Goal: Feedback & Contribution: Leave review/rating

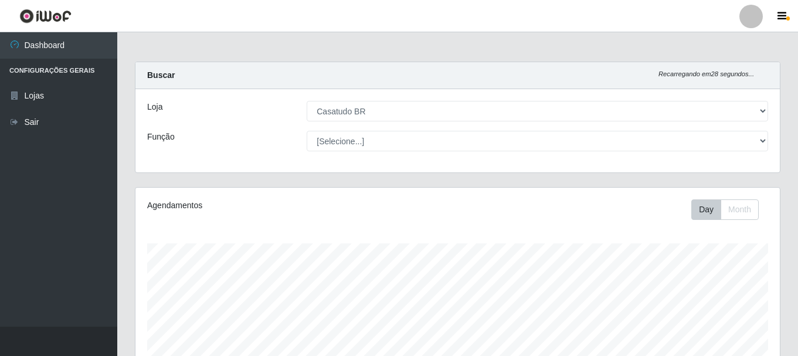
select select "197"
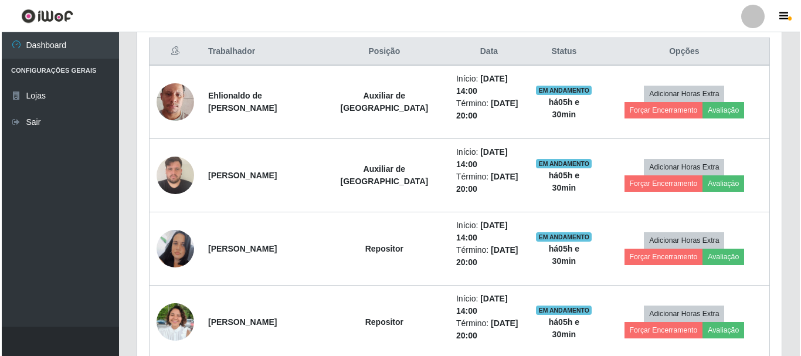
scroll to position [243, 644]
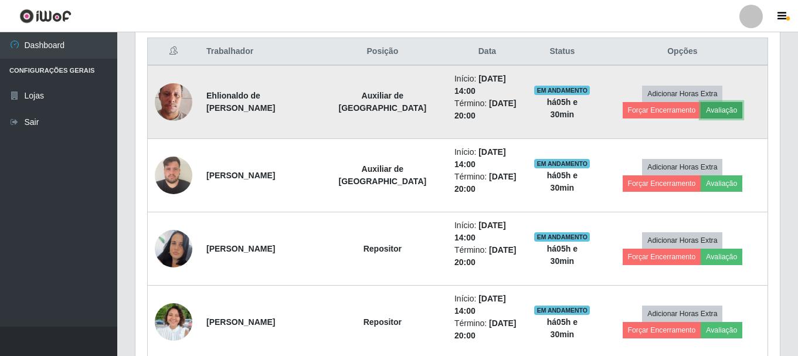
click at [701, 111] on button "Avaliação" at bounding box center [722, 110] width 42 height 16
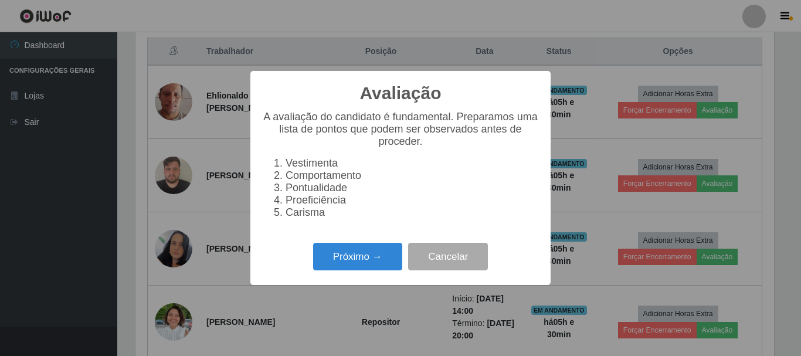
click at [355, 273] on div "Próximo → Cancelar" at bounding box center [400, 256] width 277 height 33
click at [366, 270] on button "Próximo →" at bounding box center [357, 257] width 89 height 28
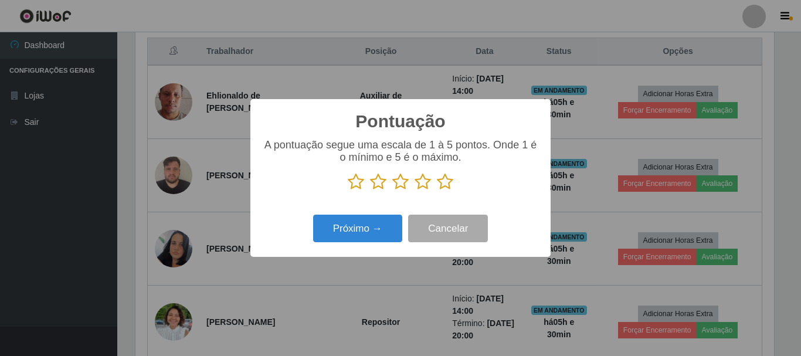
drag, startPoint x: 443, startPoint y: 182, endPoint x: 438, endPoint y: 186, distance: 6.2
click at [441, 184] on icon at bounding box center [445, 182] width 16 height 18
click at [437, 191] on input "radio" at bounding box center [437, 191] width 0 height 0
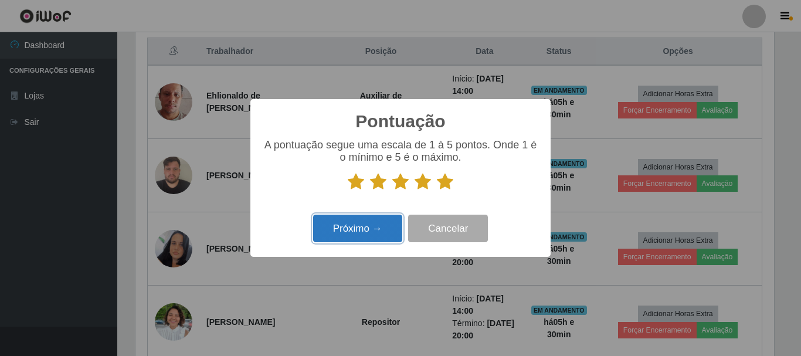
click at [339, 240] on button "Próximo →" at bounding box center [357, 229] width 89 height 28
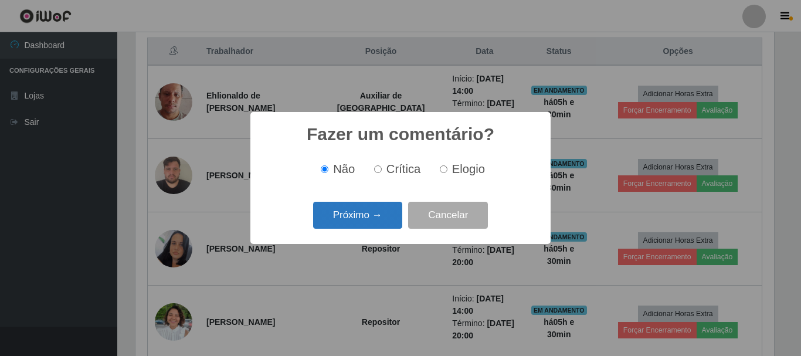
click at [335, 219] on button "Próximo →" at bounding box center [357, 216] width 89 height 28
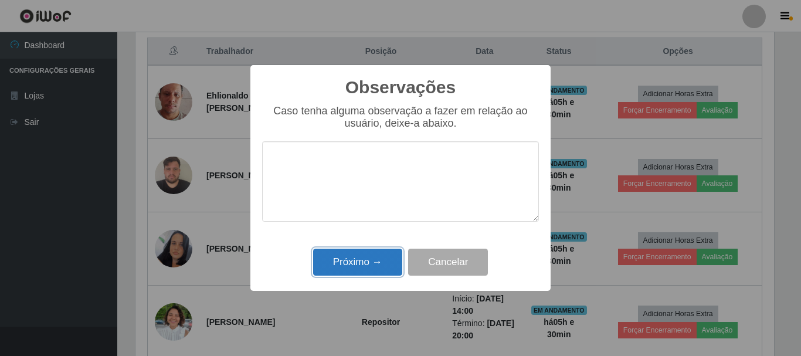
click at [368, 270] on button "Próximo →" at bounding box center [357, 263] width 89 height 28
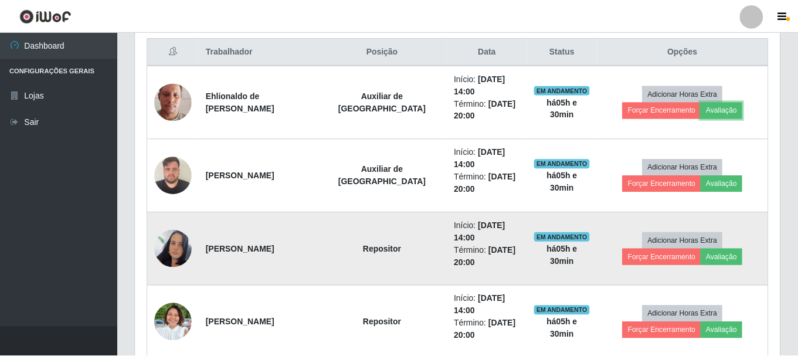
scroll to position [243, 644]
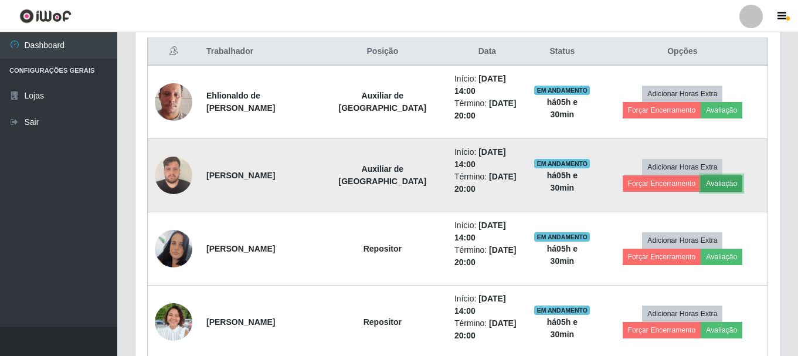
click at [701, 186] on button "Avaliação" at bounding box center [722, 183] width 42 height 16
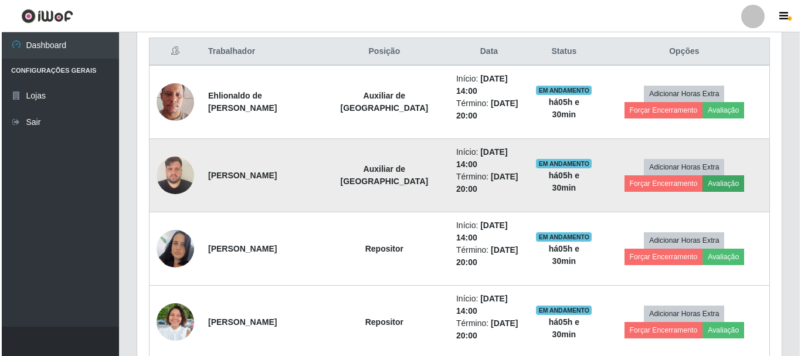
scroll to position [243, 638]
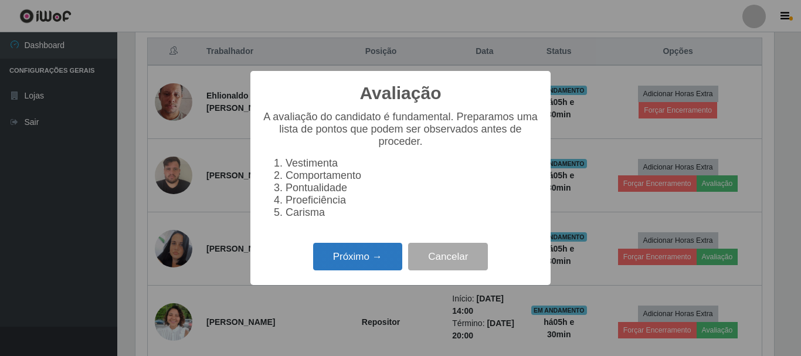
click at [346, 250] on button "Próximo →" at bounding box center [357, 257] width 89 height 28
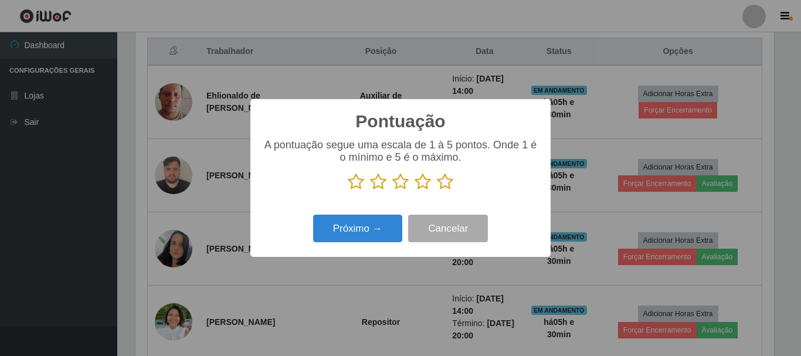
click at [442, 183] on icon at bounding box center [445, 182] width 16 height 18
click at [437, 191] on input "radio" at bounding box center [437, 191] width 0 height 0
click at [355, 245] on div "Próximo → Cancelar" at bounding box center [400, 228] width 277 height 33
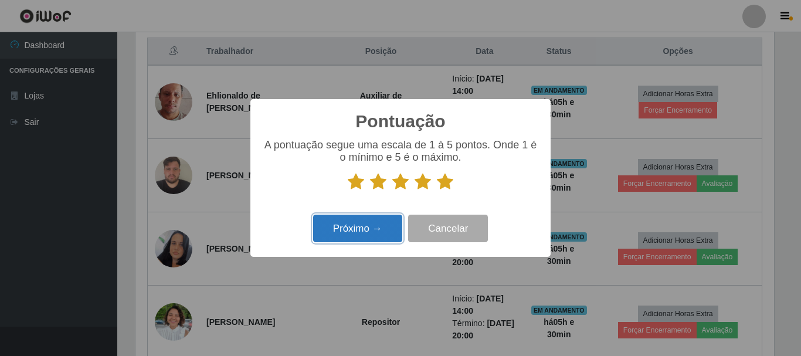
click at [355, 232] on button "Próximo →" at bounding box center [357, 229] width 89 height 28
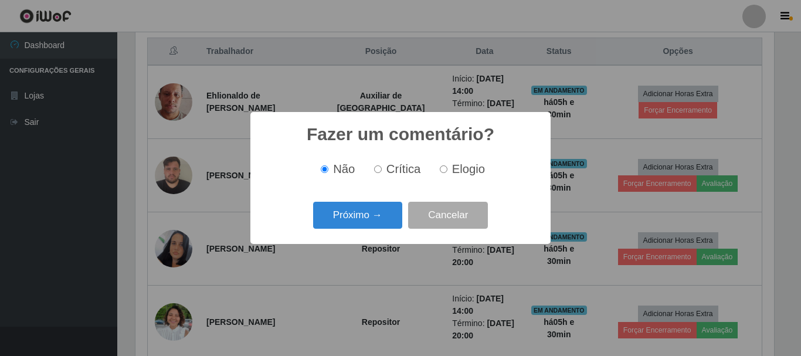
drag, startPoint x: 441, startPoint y: 166, endPoint x: 437, endPoint y: 174, distance: 8.7
click at [440, 169] on input "Elogio" at bounding box center [444, 169] width 8 height 8
radio input "true"
click at [375, 213] on button "Próximo →" at bounding box center [357, 216] width 89 height 28
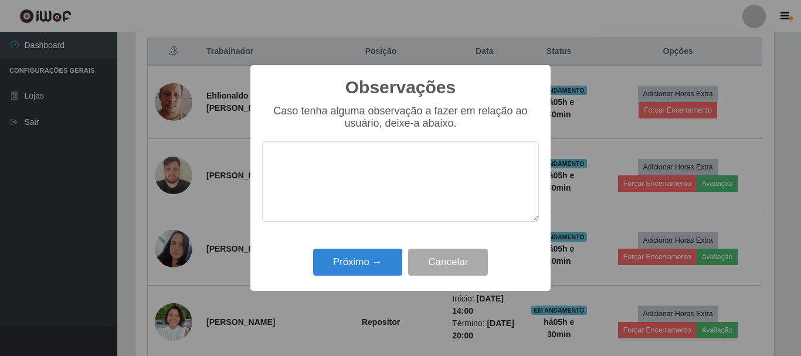
click at [360, 185] on textarea at bounding box center [400, 181] width 277 height 80
type textarea "PROATIVO"
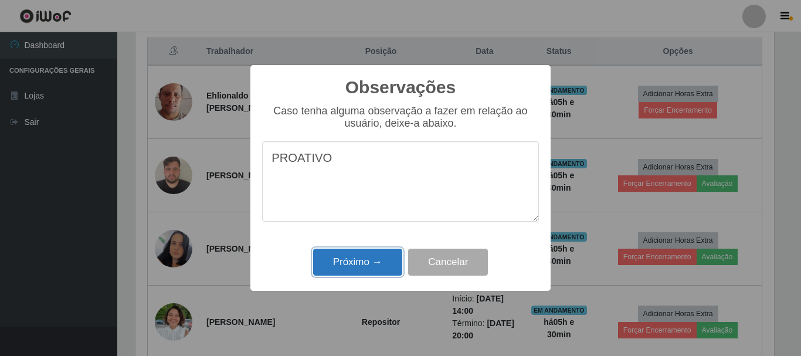
click at [381, 257] on button "Próximo →" at bounding box center [357, 263] width 89 height 28
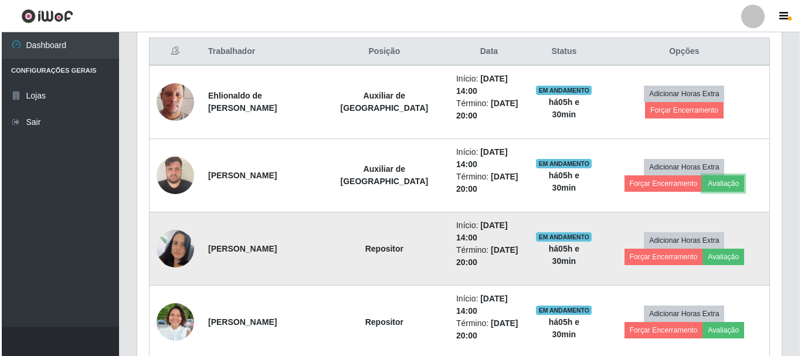
scroll to position [507, 0]
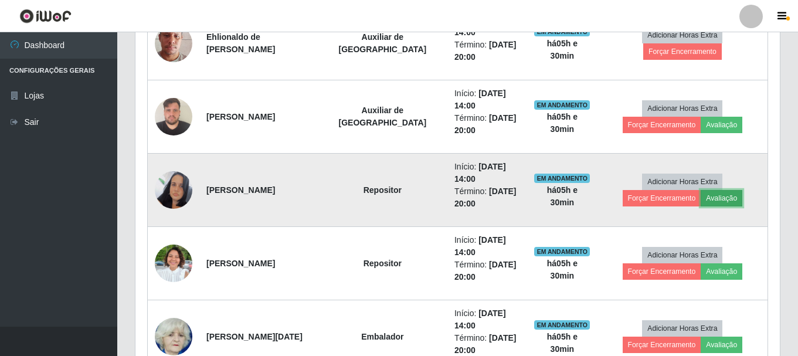
click at [701, 196] on button "Avaliação" at bounding box center [722, 198] width 42 height 16
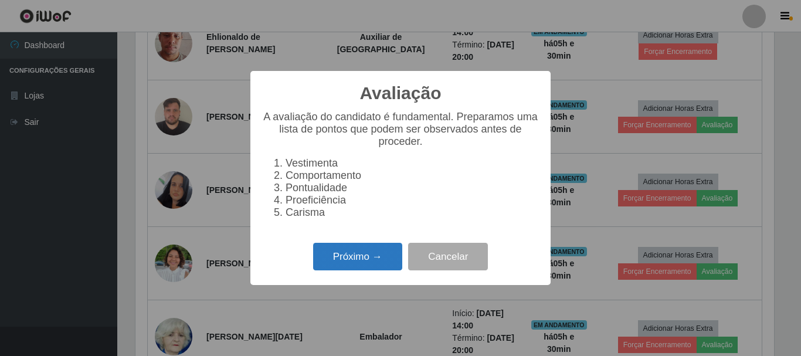
click at [342, 265] on button "Próximo →" at bounding box center [357, 257] width 89 height 28
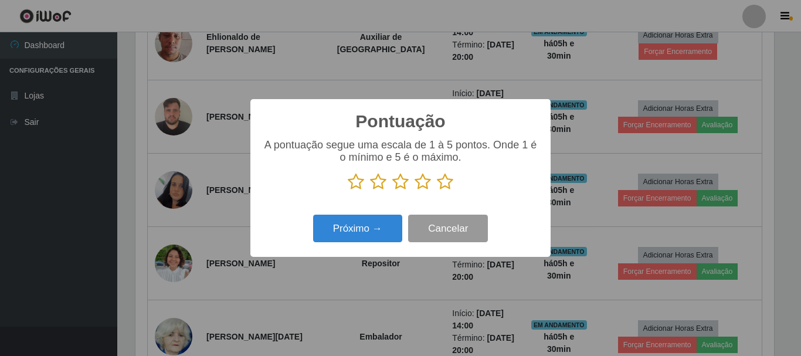
scroll to position [585986, 585591]
click at [450, 183] on icon at bounding box center [445, 182] width 16 height 18
click at [437, 191] on input "radio" at bounding box center [437, 191] width 0 height 0
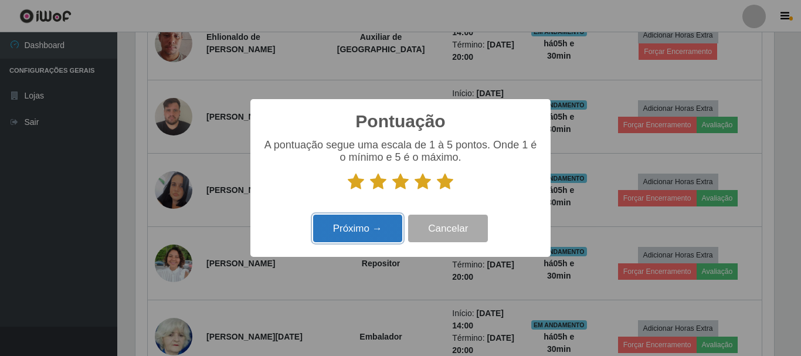
click at [346, 223] on button "Próximo →" at bounding box center [357, 229] width 89 height 28
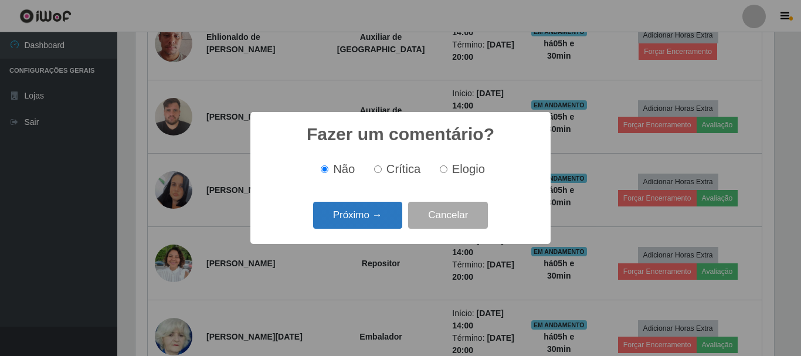
click at [344, 226] on button "Próximo →" at bounding box center [357, 216] width 89 height 28
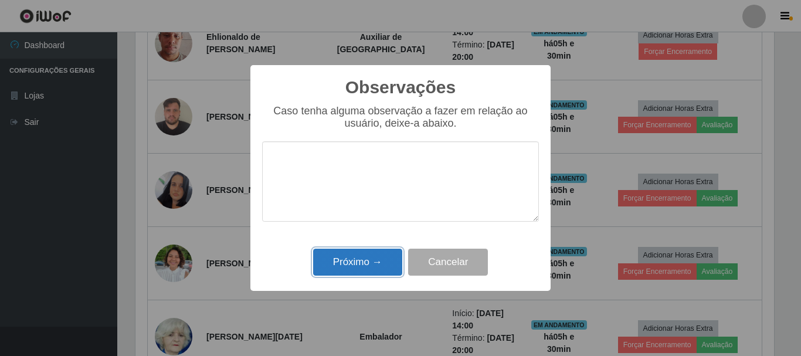
click at [363, 261] on button "Próximo →" at bounding box center [357, 263] width 89 height 28
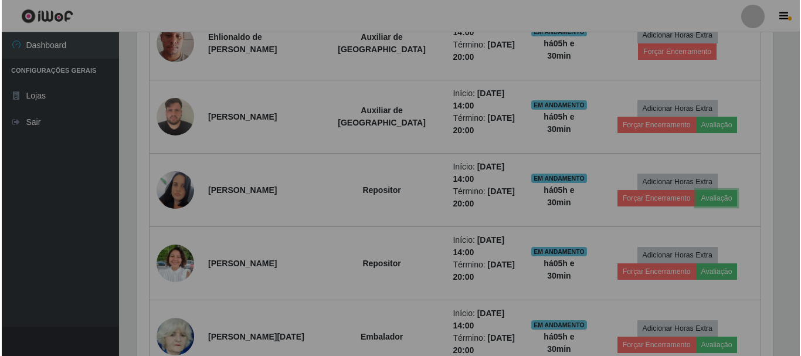
scroll to position [243, 644]
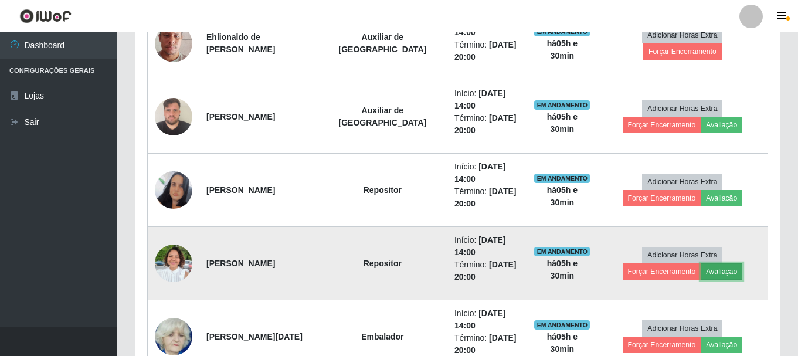
click at [701, 269] on button "Avaliação" at bounding box center [722, 271] width 42 height 16
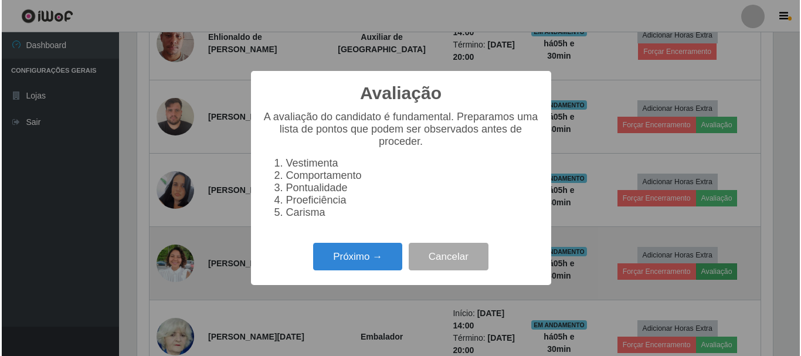
scroll to position [243, 638]
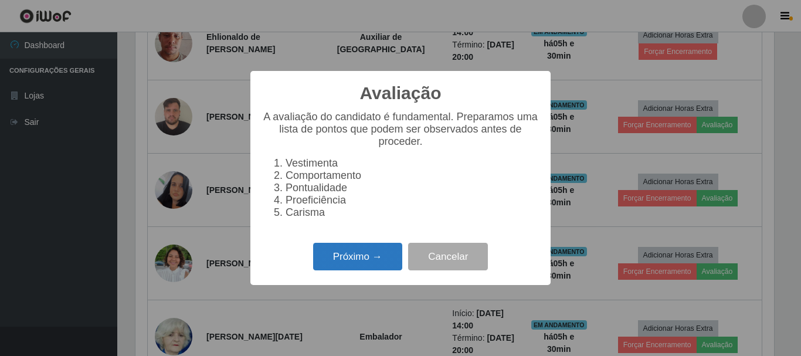
click at [332, 264] on button "Próximo →" at bounding box center [357, 257] width 89 height 28
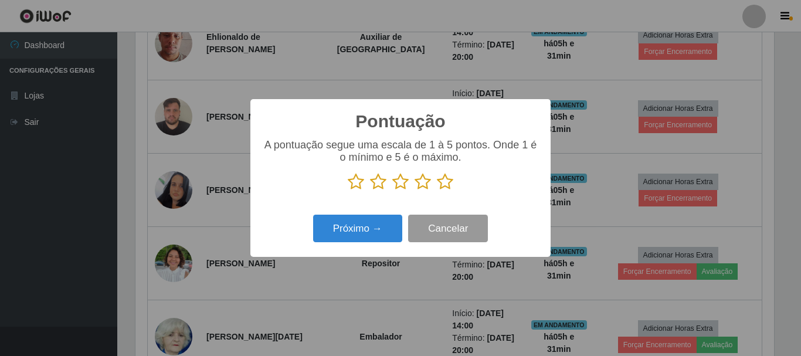
scroll to position [585986, 585591]
drag, startPoint x: 451, startPoint y: 188, endPoint x: 436, endPoint y: 202, distance: 19.9
click at [450, 188] on icon at bounding box center [445, 182] width 16 height 18
click at [437, 191] on input "radio" at bounding box center [437, 191] width 0 height 0
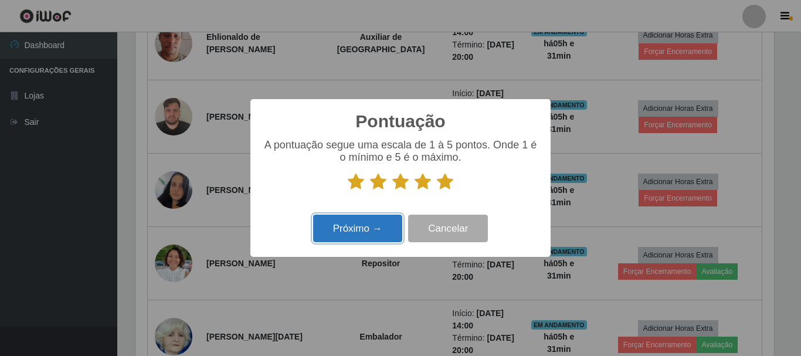
click at [358, 233] on button "Próximo →" at bounding box center [357, 229] width 89 height 28
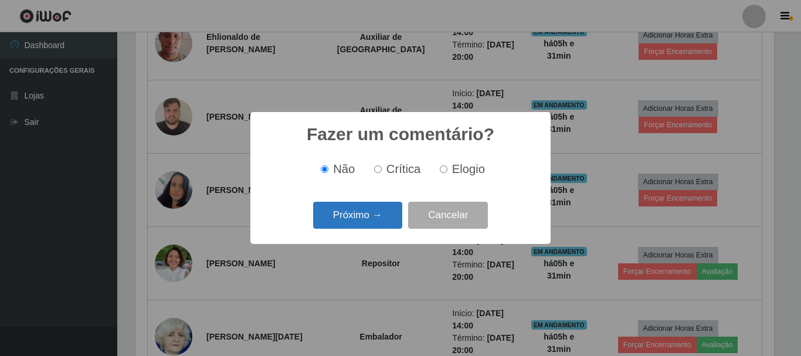
click at [363, 217] on button "Próximo →" at bounding box center [357, 216] width 89 height 28
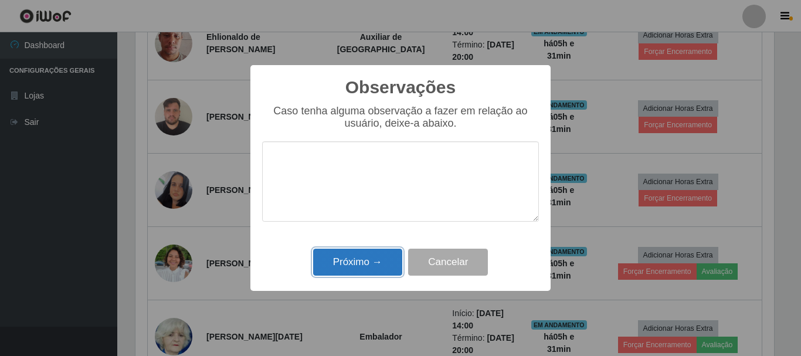
click at [364, 271] on button "Próximo →" at bounding box center [357, 263] width 89 height 28
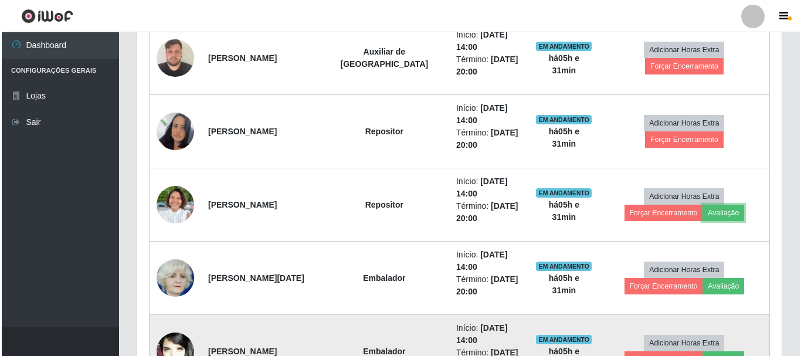
scroll to position [624, 0]
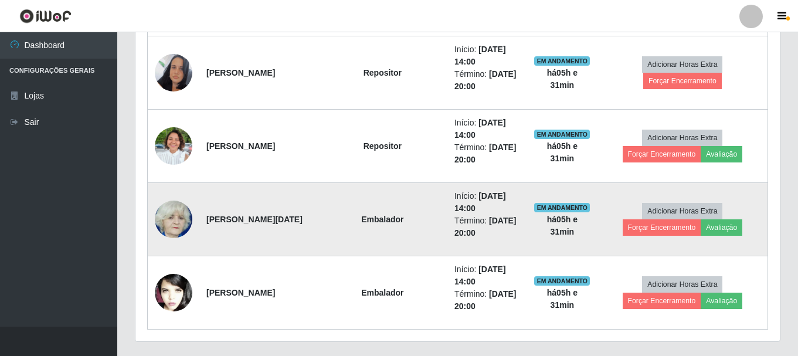
click at [254, 221] on strong "[PERSON_NAME][DATE]" at bounding box center [254, 219] width 96 height 9
click at [178, 219] on img at bounding box center [174, 219] width 38 height 42
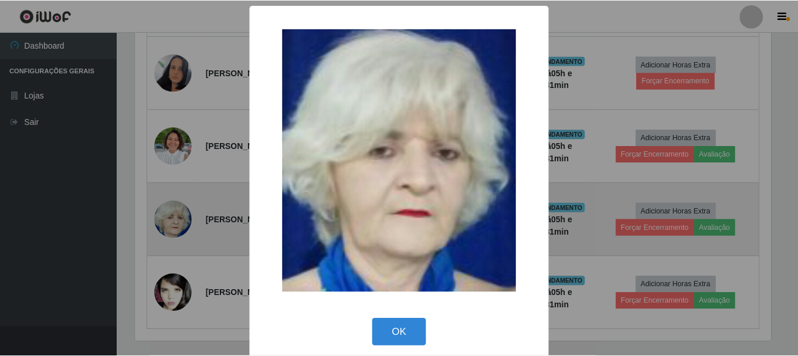
scroll to position [243, 638]
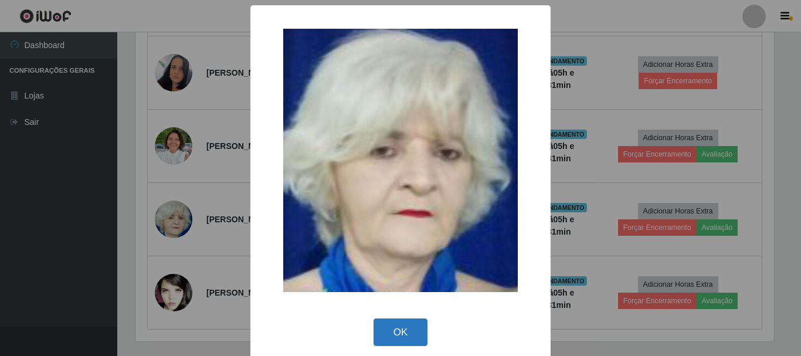
click at [405, 339] on button "OK" at bounding box center [400, 332] width 55 height 28
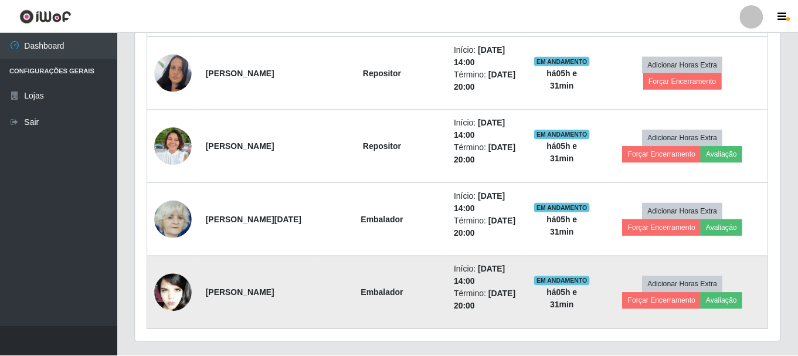
scroll to position [243, 644]
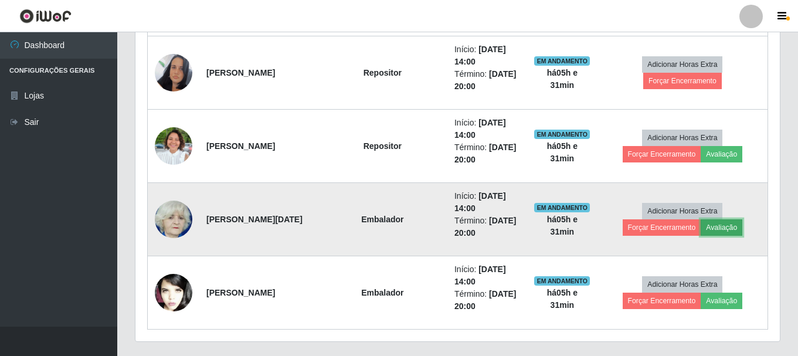
click at [701, 231] on button "Avaliação" at bounding box center [722, 227] width 42 height 16
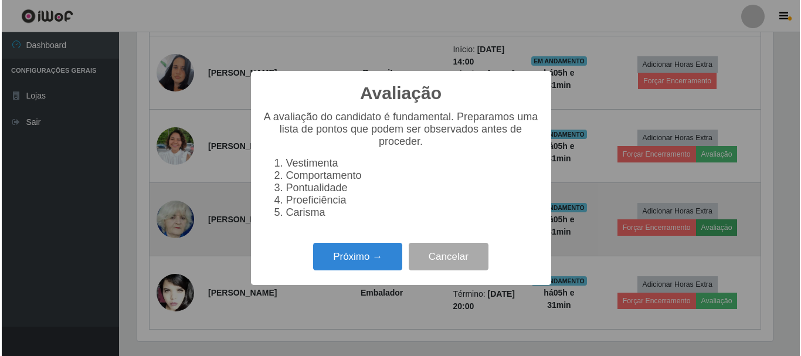
scroll to position [243, 638]
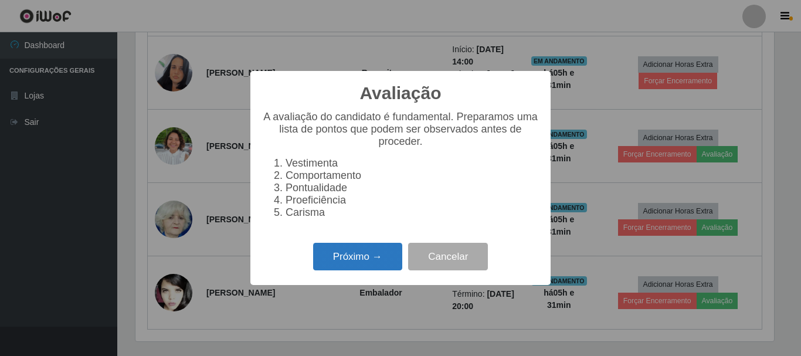
click at [378, 261] on button "Próximo →" at bounding box center [357, 257] width 89 height 28
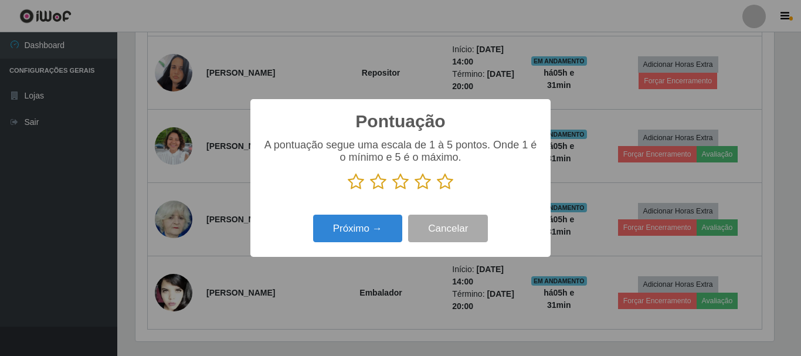
scroll to position [585986, 585591]
drag, startPoint x: 456, startPoint y: 181, endPoint x: 443, endPoint y: 187, distance: 14.2
click at [450, 185] on p at bounding box center [400, 182] width 277 height 18
click at [442, 187] on icon at bounding box center [445, 182] width 16 height 18
click at [437, 191] on input "radio" at bounding box center [437, 191] width 0 height 0
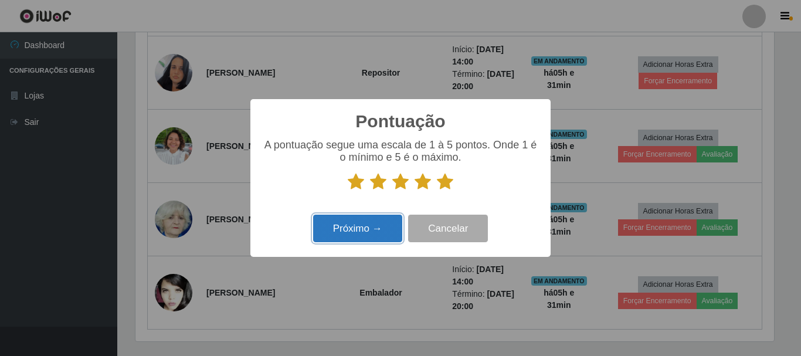
click at [359, 229] on button "Próximo →" at bounding box center [357, 229] width 89 height 28
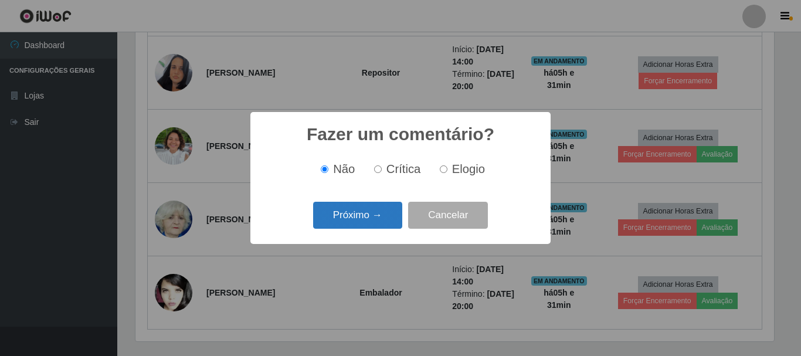
click at [365, 219] on button "Próximo →" at bounding box center [357, 216] width 89 height 28
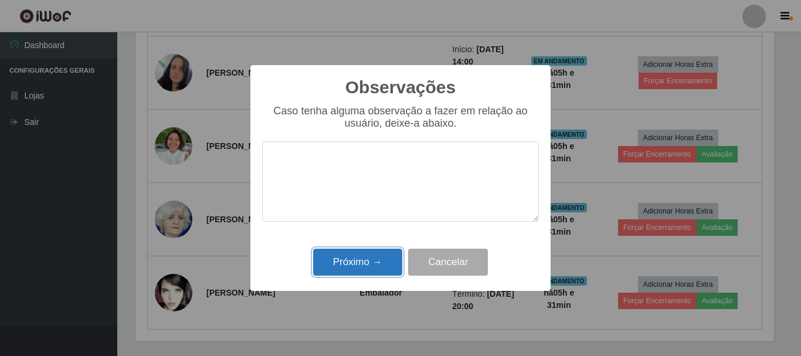
click at [355, 263] on button "Próximo →" at bounding box center [357, 263] width 89 height 28
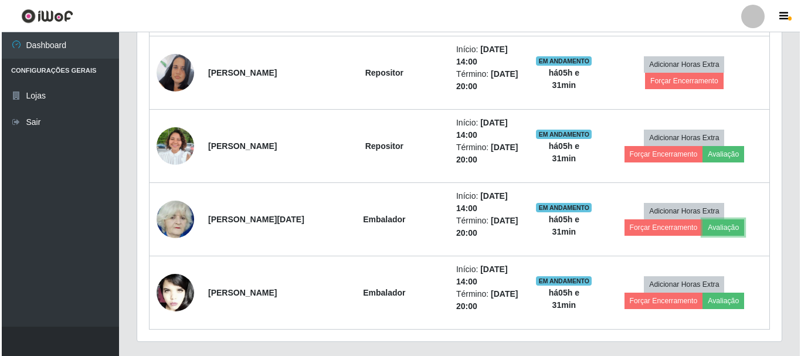
scroll to position [0, 0]
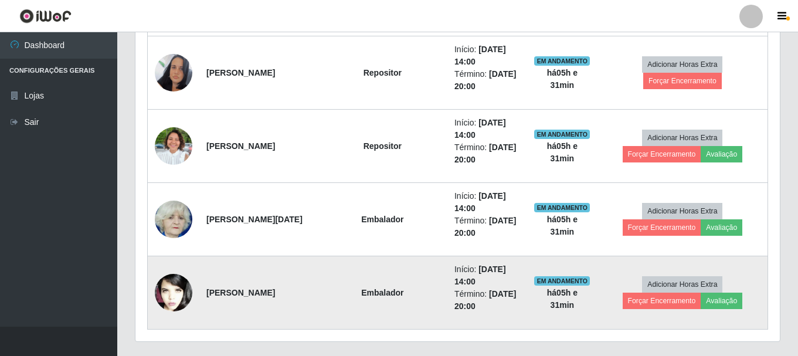
click at [179, 297] on img at bounding box center [174, 292] width 38 height 57
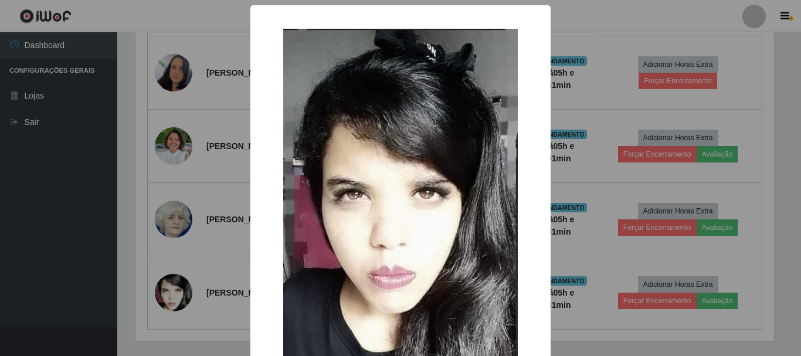
click at [216, 217] on div "× OK Cancel" at bounding box center [400, 178] width 801 height 356
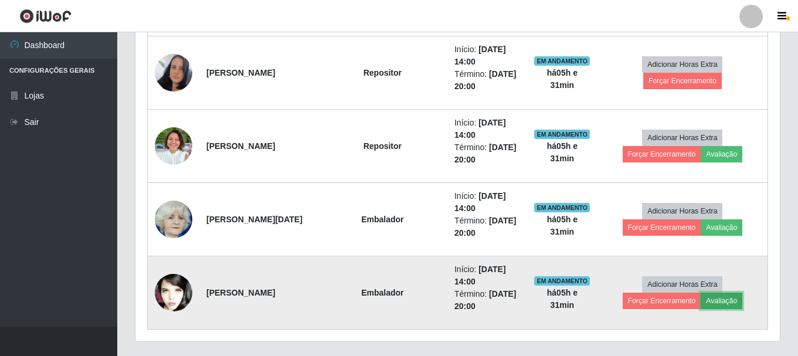
click at [701, 298] on button "Avaliação" at bounding box center [722, 301] width 42 height 16
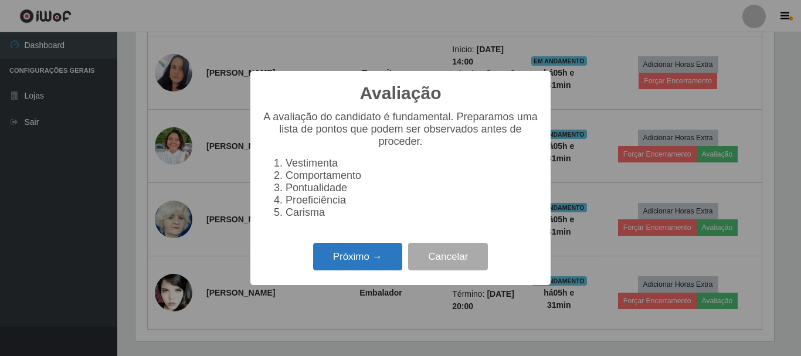
click at [338, 255] on button "Próximo →" at bounding box center [357, 257] width 89 height 28
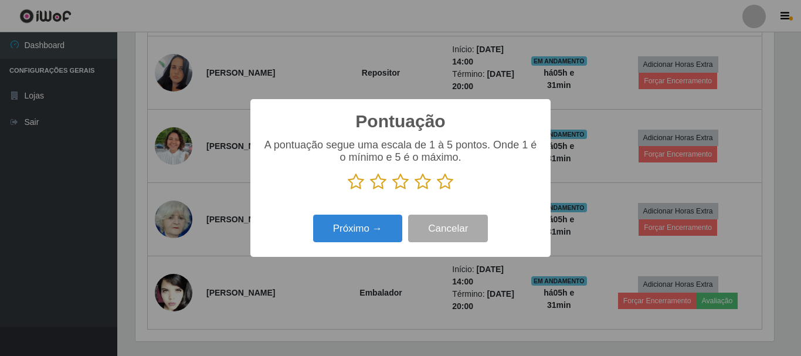
click at [348, 186] on p at bounding box center [400, 182] width 277 height 18
click at [351, 186] on icon at bounding box center [356, 182] width 16 height 18
click at [348, 191] on input "radio" at bounding box center [348, 191] width 0 height 0
click at [339, 234] on button "Próximo →" at bounding box center [357, 229] width 89 height 28
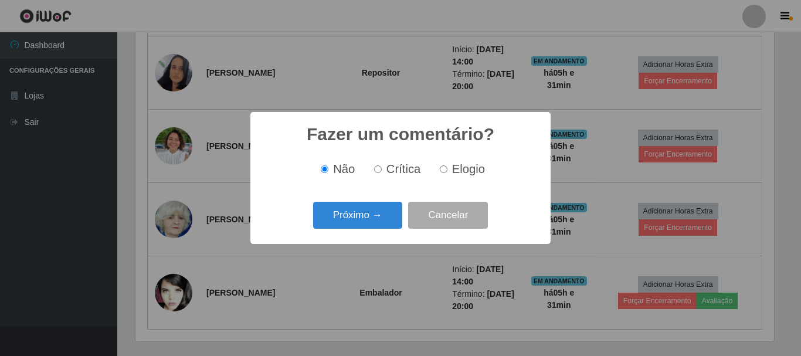
click at [387, 174] on span "Crítica" at bounding box center [403, 168] width 35 height 13
click at [382, 173] on input "Crítica" at bounding box center [378, 169] width 8 height 8
radio input "true"
click at [368, 233] on div "Fazer um comentário? × Não Crítica Elogio Próximo → Cancelar" at bounding box center [400, 177] width 300 height 131
click at [366, 225] on button "Próximo →" at bounding box center [357, 216] width 89 height 28
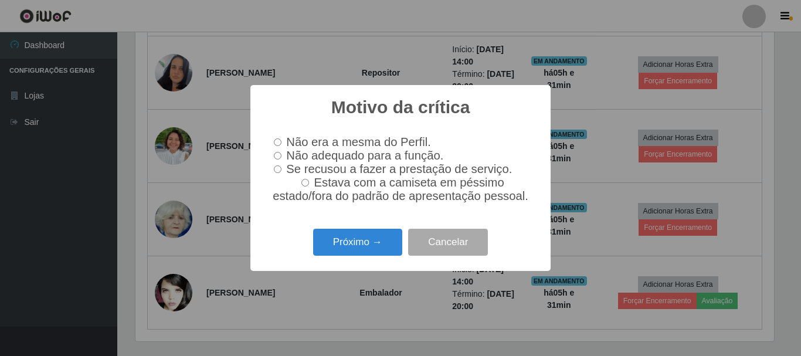
click at [272, 155] on label "Não adequado para a função." at bounding box center [356, 155] width 174 height 13
click at [274, 155] on input "Não adequado para a função." at bounding box center [278, 156] width 8 height 8
radio input "true"
click at [371, 252] on button "Próximo →" at bounding box center [357, 243] width 89 height 28
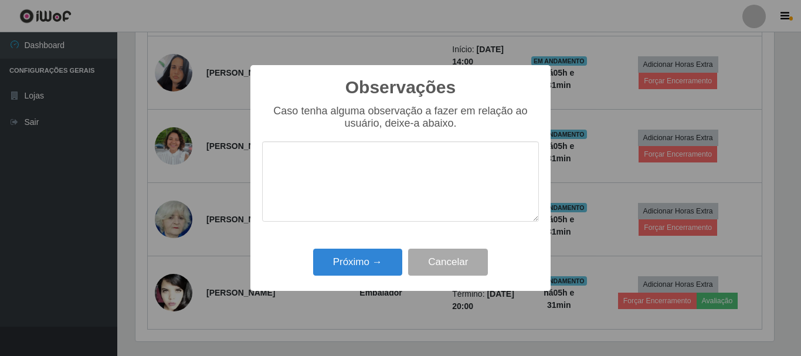
click at [360, 200] on textarea at bounding box center [400, 181] width 277 height 80
type textarea "S"
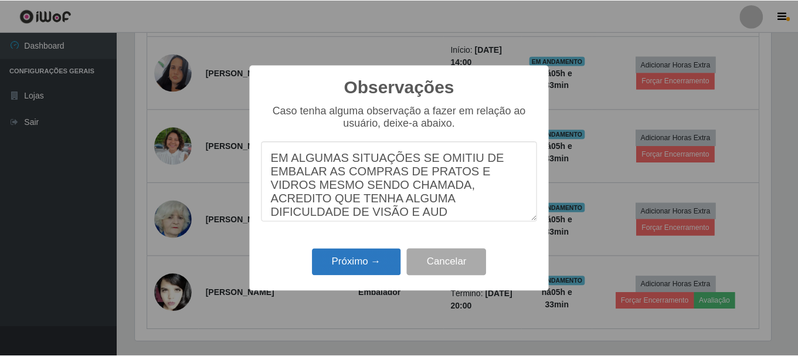
scroll to position [9, 0]
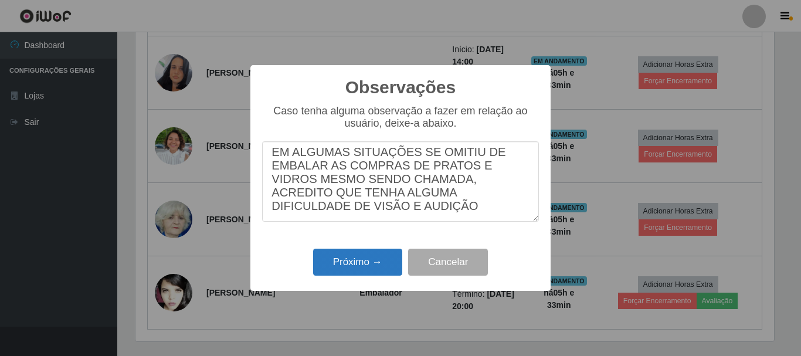
type textarea "EM ALGUMAS SITUAÇÕES SE OMITIU DE EMBALAR AS COMPRAS DE PRATOS E VIDROS MESMO S…"
click at [381, 252] on button "Próximo →" at bounding box center [357, 263] width 89 height 28
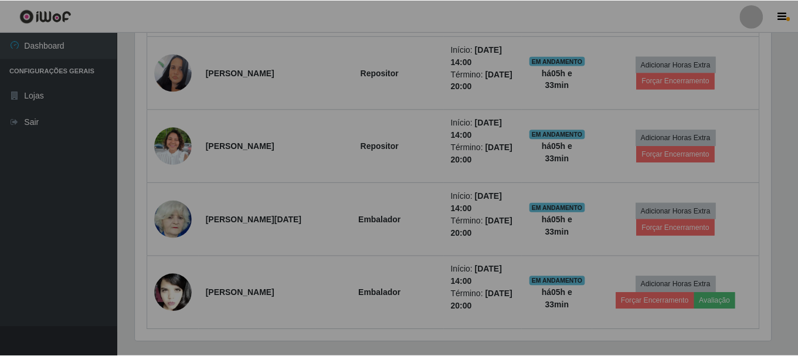
scroll to position [243, 644]
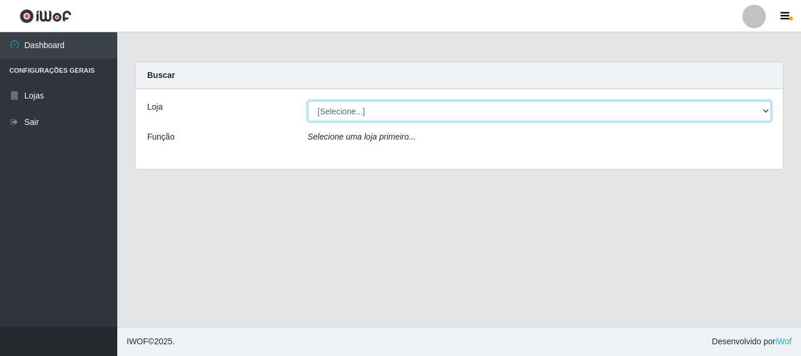
drag, startPoint x: 429, startPoint y: 105, endPoint x: 414, endPoint y: 114, distance: 16.9
click at [429, 105] on select "[Selecione...] Casatudo BR" at bounding box center [540, 111] width 464 height 21
select select "197"
click at [308, 101] on select "[Selecione...] Casatudo BR" at bounding box center [540, 111] width 464 height 21
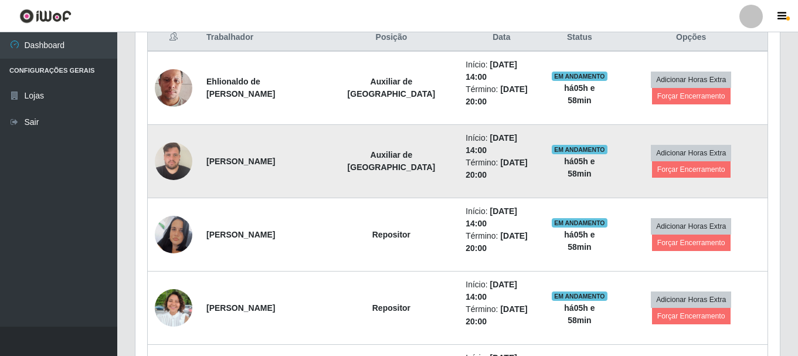
scroll to position [521, 0]
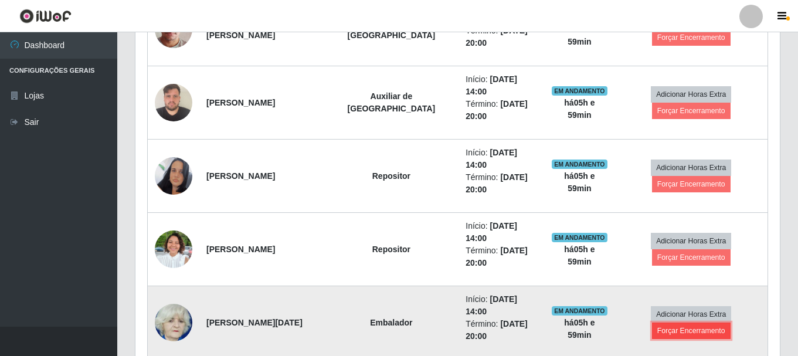
click at [661, 322] on button "Forçar Encerramento" at bounding box center [691, 330] width 79 height 16
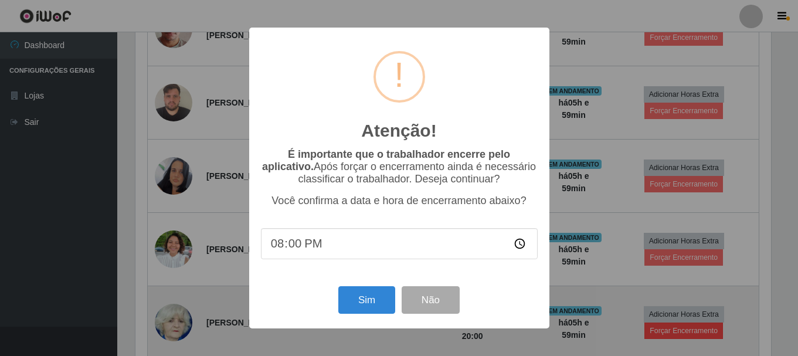
scroll to position [243, 638]
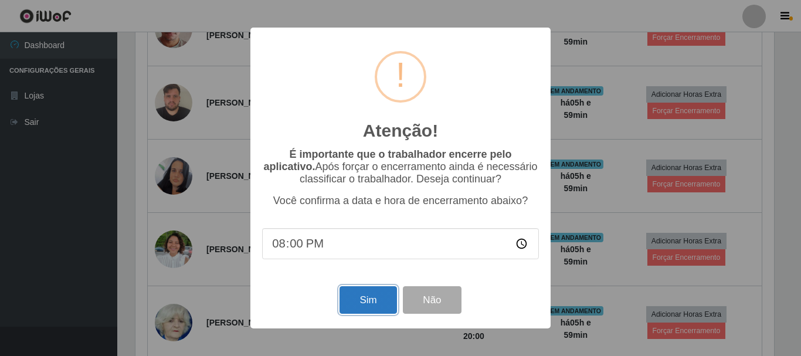
click at [366, 304] on button "Sim" at bounding box center [367, 300] width 57 height 28
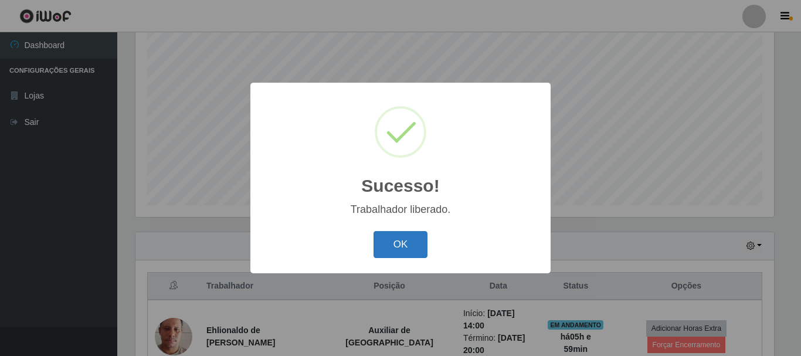
click at [416, 250] on button "OK" at bounding box center [400, 245] width 55 height 28
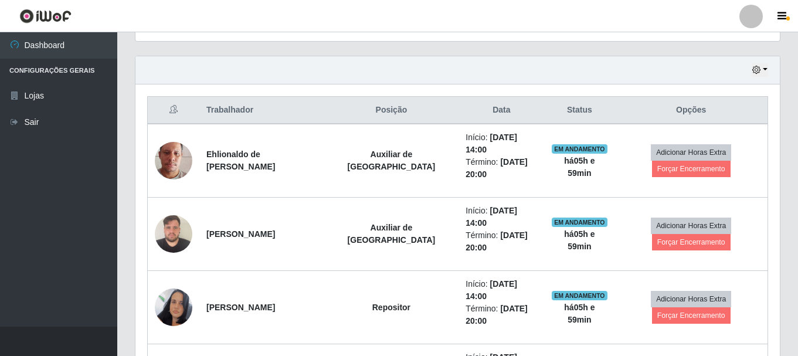
scroll to position [519, 0]
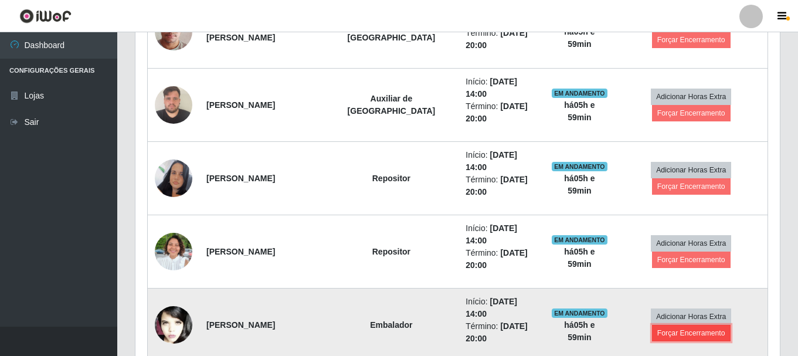
click at [674, 325] on button "Forçar Encerramento" at bounding box center [691, 333] width 79 height 16
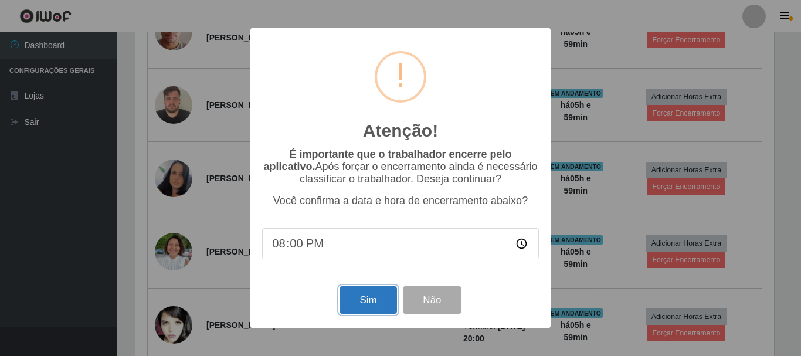
click at [372, 307] on button "Sim" at bounding box center [367, 300] width 57 height 28
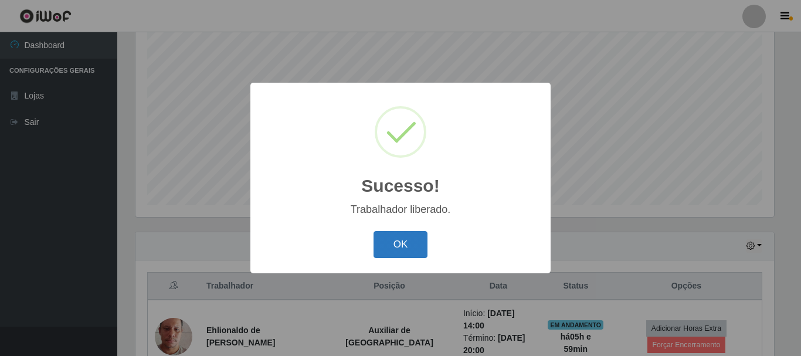
click at [396, 231] on div "OK Cancel" at bounding box center [400, 243] width 277 height 33
click at [396, 238] on button "OK" at bounding box center [400, 245] width 55 height 28
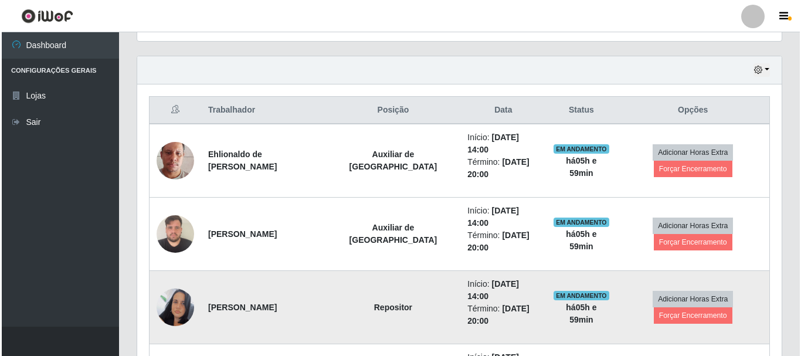
scroll to position [448, 0]
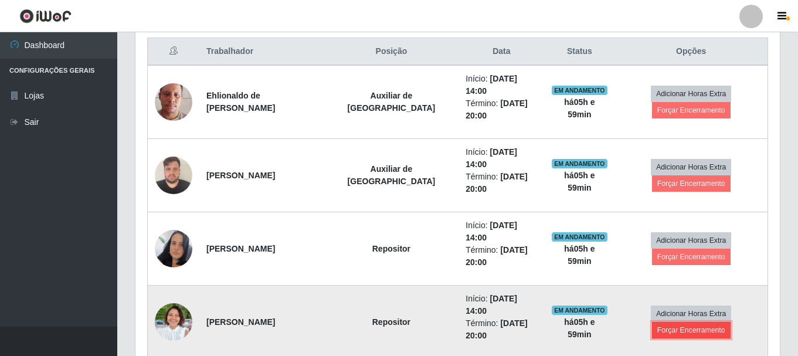
click at [657, 322] on button "Forçar Encerramento" at bounding box center [691, 330] width 79 height 16
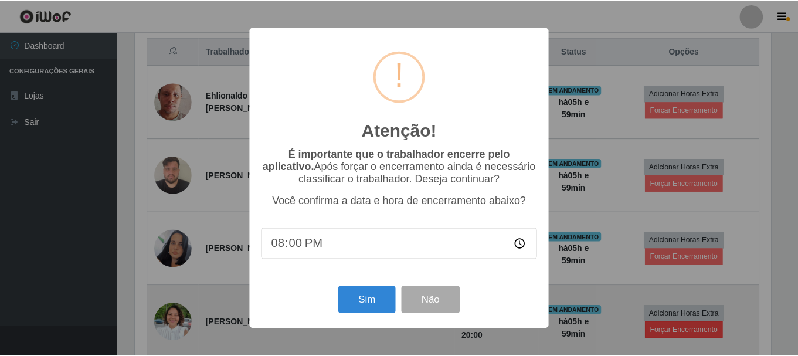
scroll to position [243, 638]
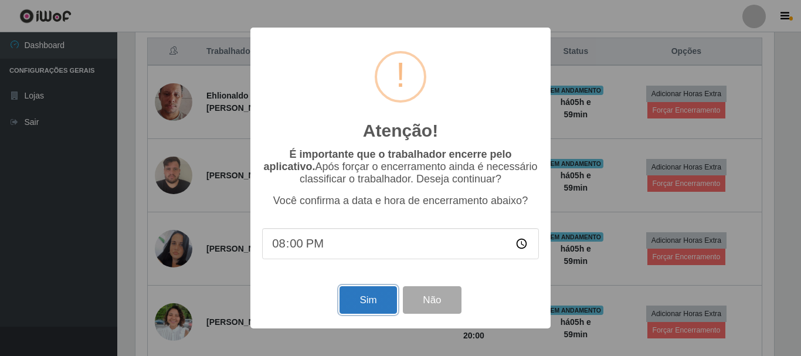
click at [356, 304] on button "Sim" at bounding box center [367, 300] width 57 height 28
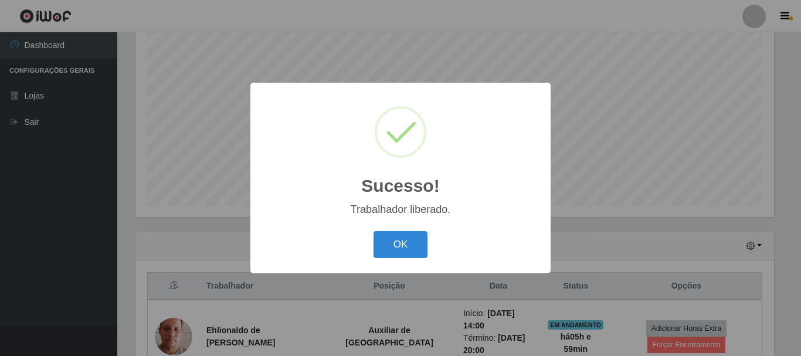
click at [371, 261] on div "OK Cancel" at bounding box center [400, 243] width 277 height 33
click at [385, 255] on button "OK" at bounding box center [400, 245] width 55 height 28
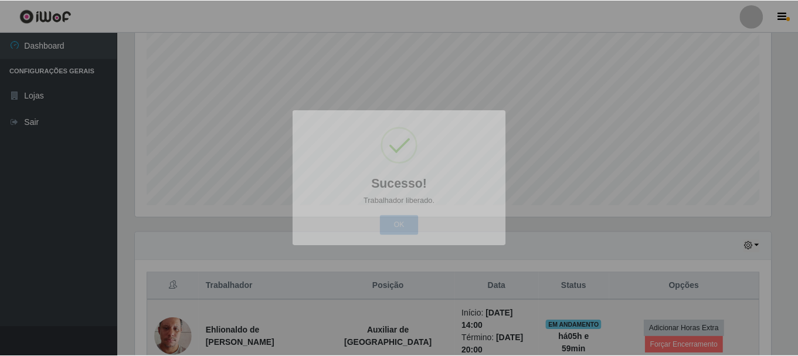
scroll to position [0, 0]
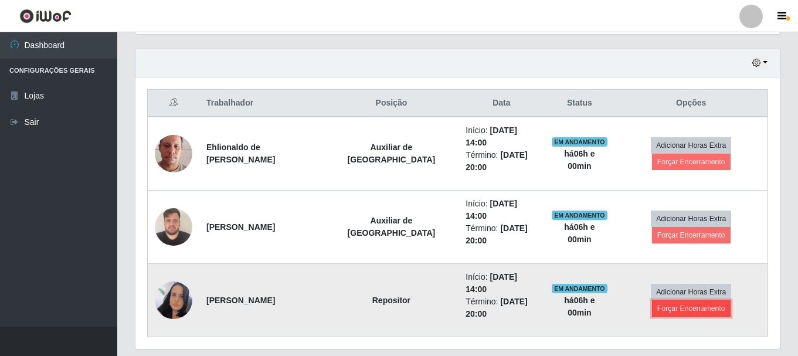
click at [667, 300] on button "Forçar Encerramento" at bounding box center [691, 308] width 79 height 16
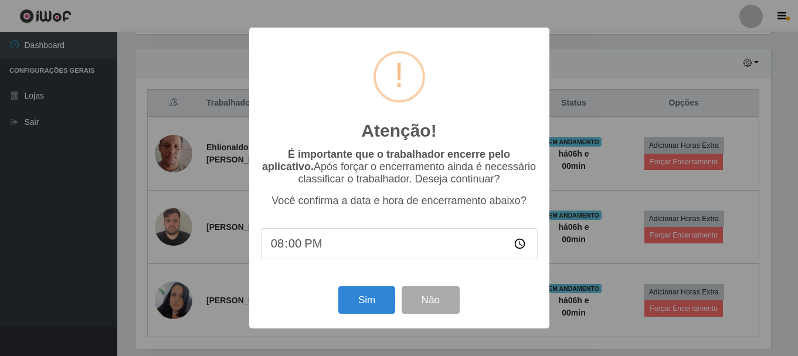
scroll to position [243, 638]
click at [344, 317] on div "Sim Não" at bounding box center [400, 299] width 277 height 33
click at [346, 313] on button "Sim" at bounding box center [367, 300] width 57 height 28
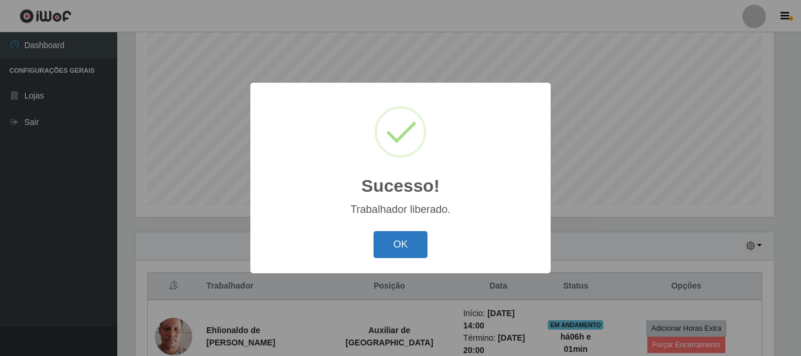
click at [422, 245] on button "OK" at bounding box center [400, 245] width 55 height 28
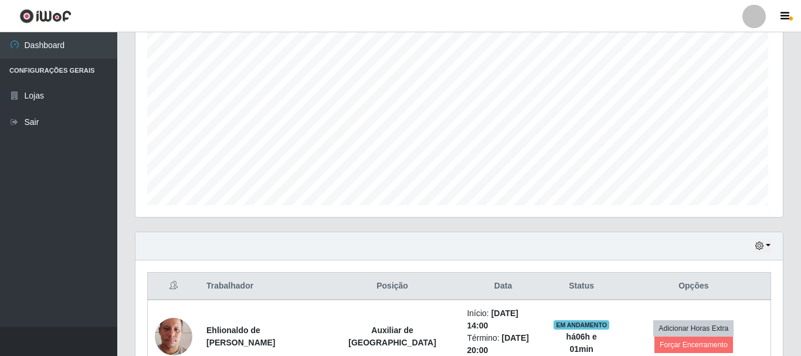
scroll to position [243, 644]
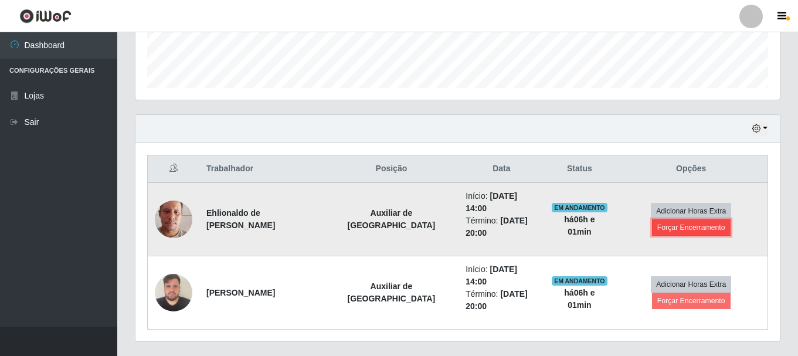
click at [696, 223] on button "Forçar Encerramento" at bounding box center [691, 227] width 79 height 16
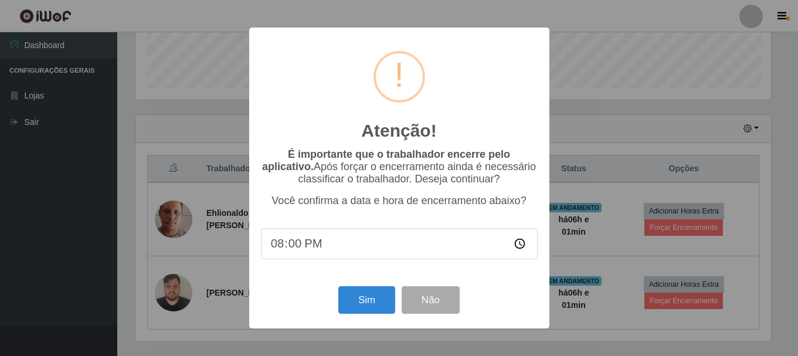
scroll to position [243, 638]
click at [371, 295] on button "Sim" at bounding box center [367, 300] width 57 height 28
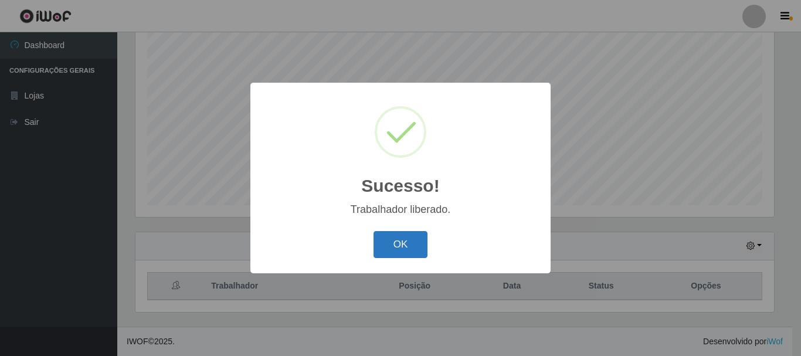
click at [386, 258] on button "OK" at bounding box center [400, 245] width 55 height 28
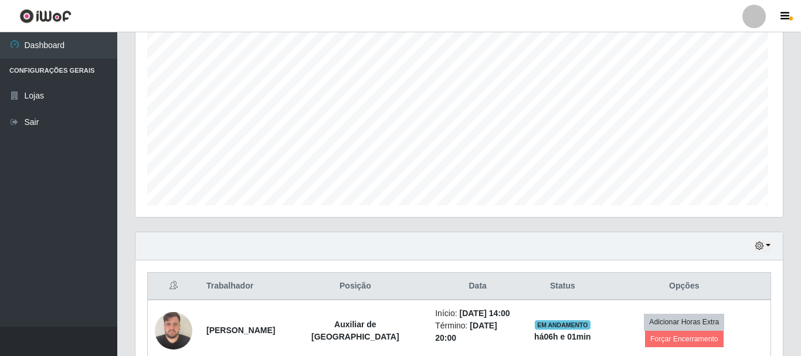
scroll to position [243, 644]
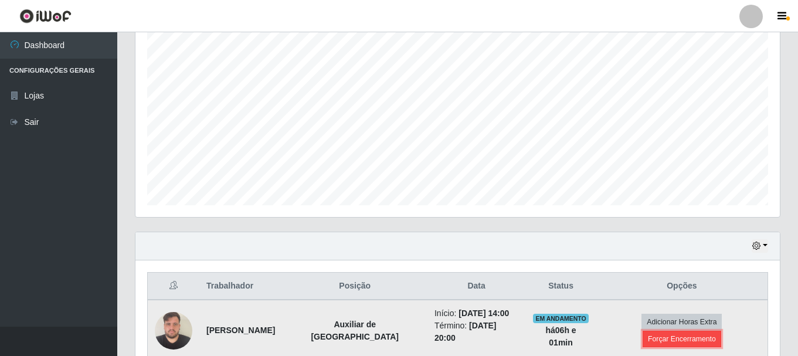
click at [707, 336] on button "Forçar Encerramento" at bounding box center [682, 339] width 79 height 16
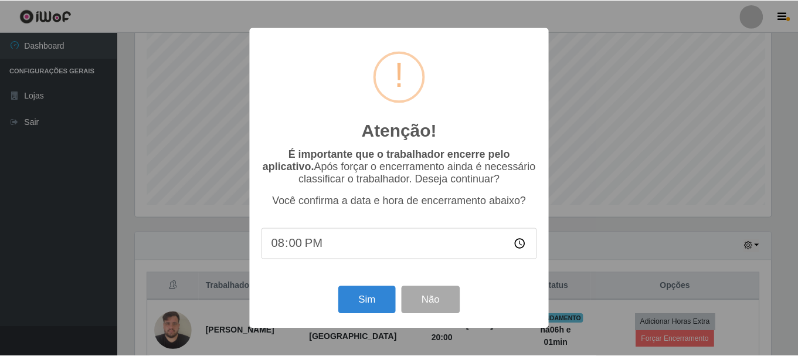
scroll to position [243, 638]
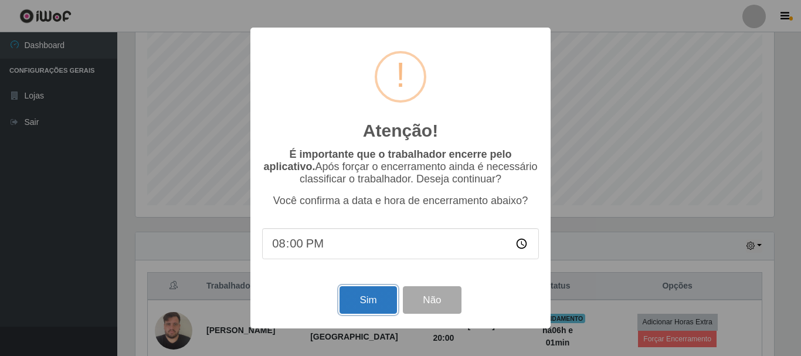
click at [370, 305] on button "Sim" at bounding box center [367, 300] width 57 height 28
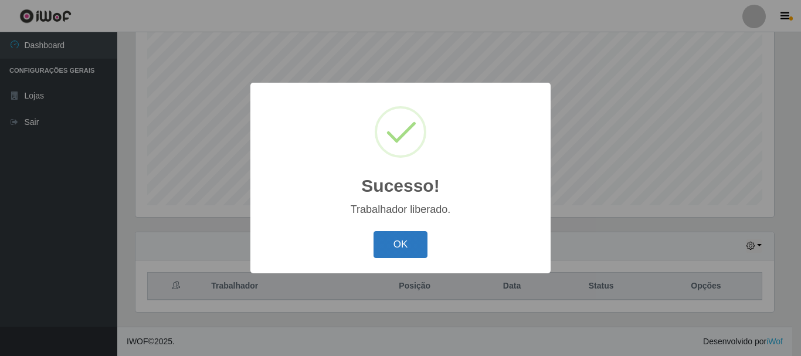
click at [424, 236] on button "OK" at bounding box center [400, 245] width 55 height 28
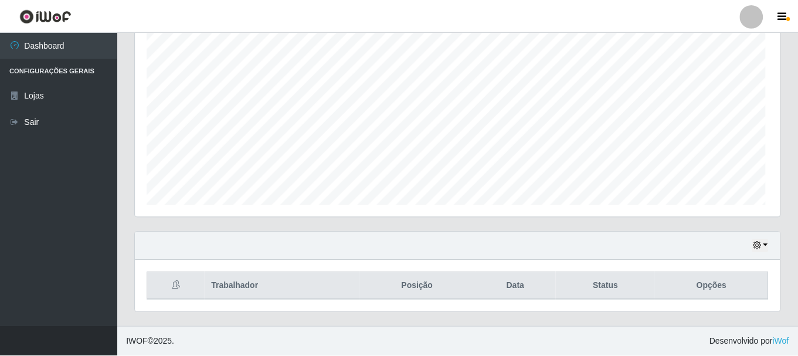
scroll to position [243, 644]
